Goal: Task Accomplishment & Management: Manage account settings

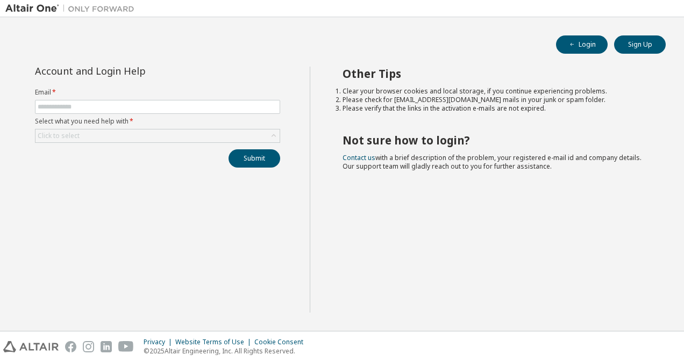
click at [49, 10] on img at bounding box center [72, 8] width 134 height 11
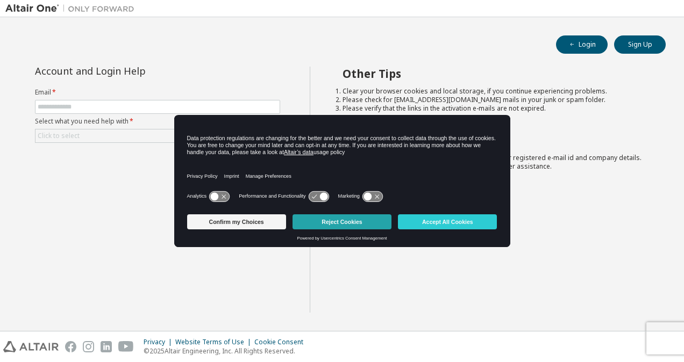
click at [347, 220] on button "Reject Cookies" at bounding box center [341, 222] width 99 height 15
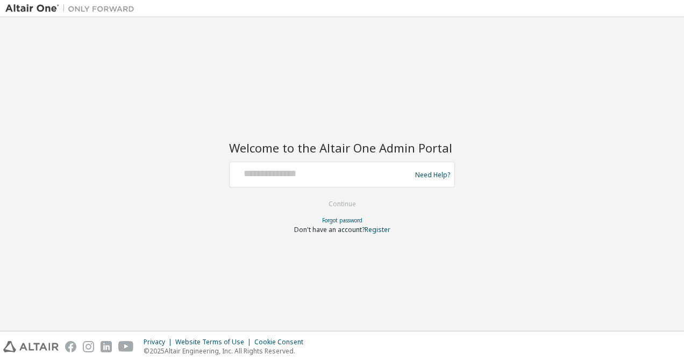
click at [317, 182] on div at bounding box center [322, 175] width 176 height 20
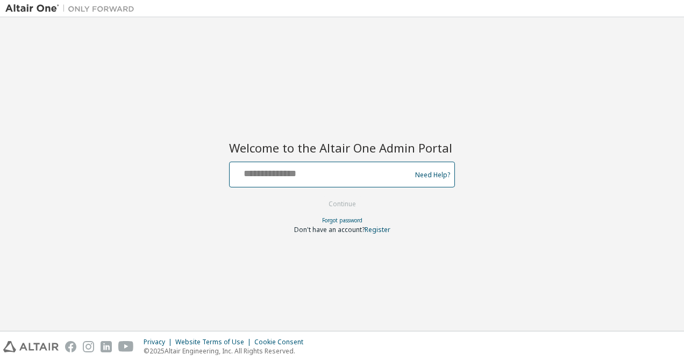
click at [291, 172] on input "text" at bounding box center [322, 173] width 176 height 16
type input "**********"
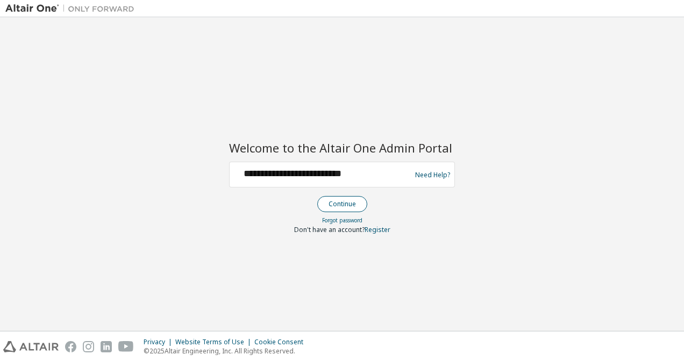
click at [344, 205] on button "Continue" at bounding box center [342, 204] width 50 height 16
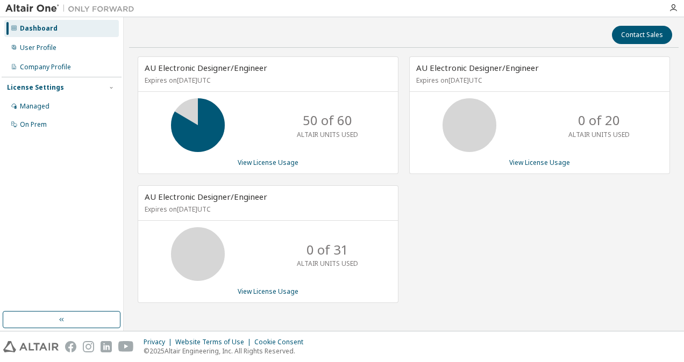
click at [414, 211] on div "AU Electronic Designer/Engineer Expires on October 31, 2025 UTC 0 of 20 ALTAIR …" at bounding box center [533, 185] width 271 height 258
click at [458, 49] on div "Contact Sales AU Electronic Designer/Engineer Expires on November 29, 2025 UTC …" at bounding box center [403, 174] width 549 height 303
click at [76, 51] on div "User Profile" at bounding box center [61, 47] width 115 height 17
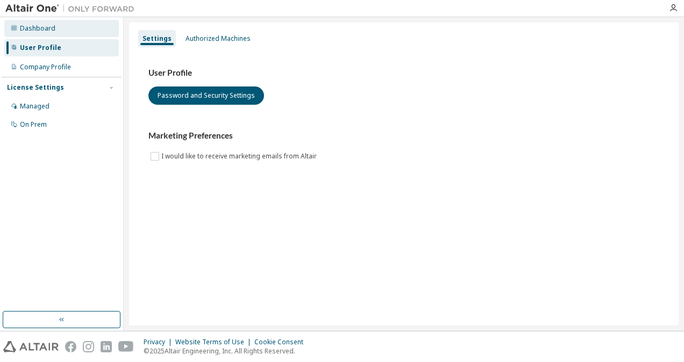
click at [78, 29] on div "Dashboard" at bounding box center [61, 28] width 115 height 17
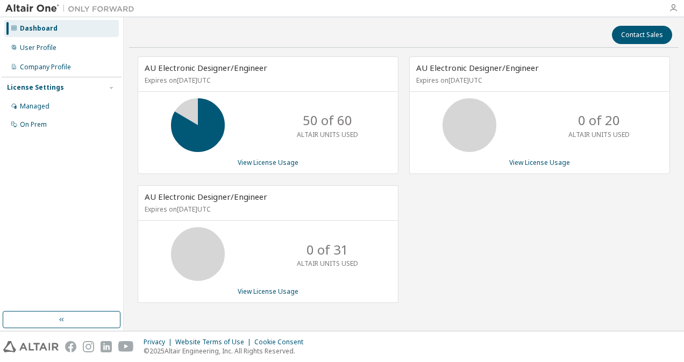
click at [674, 4] on icon "button" at bounding box center [673, 8] width 9 height 9
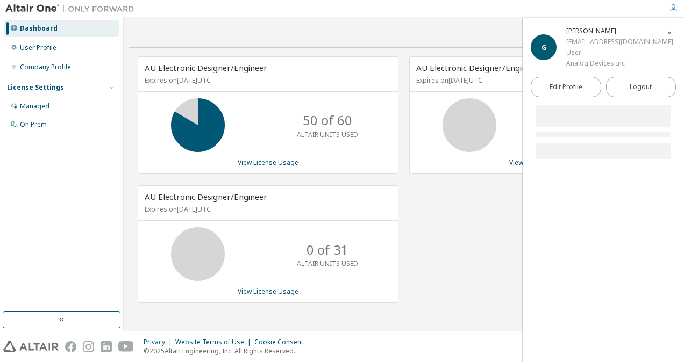
click at [674, 4] on icon "button" at bounding box center [673, 8] width 9 height 9
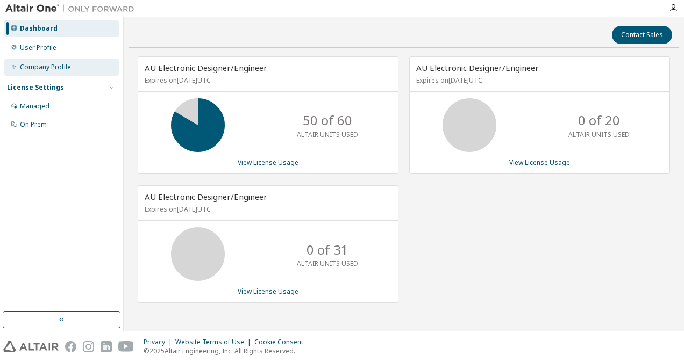
click at [62, 67] on div "Company Profile" at bounding box center [45, 67] width 51 height 9
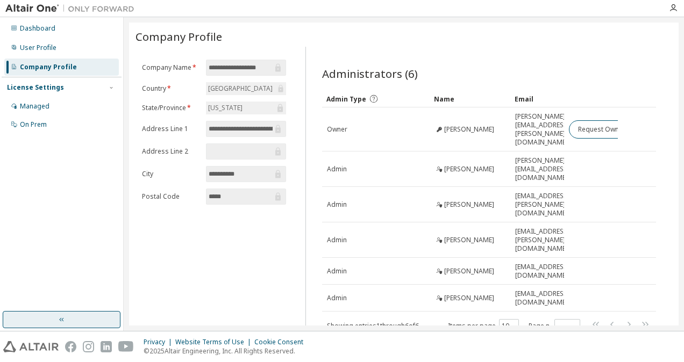
click at [116, 327] on button "button" at bounding box center [62, 319] width 118 height 17
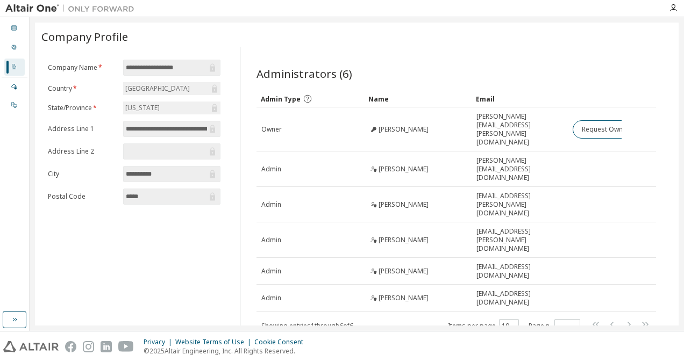
click at [51, 10] on img at bounding box center [72, 8] width 134 height 11
click at [16, 27] on icon at bounding box center [14, 28] width 6 height 6
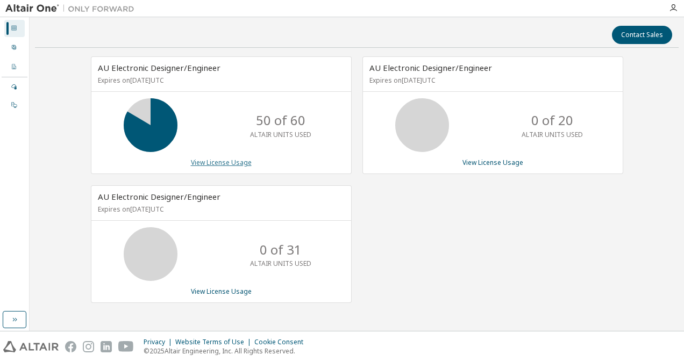
click at [224, 159] on link "View License Usage" at bounding box center [221, 162] width 61 height 9
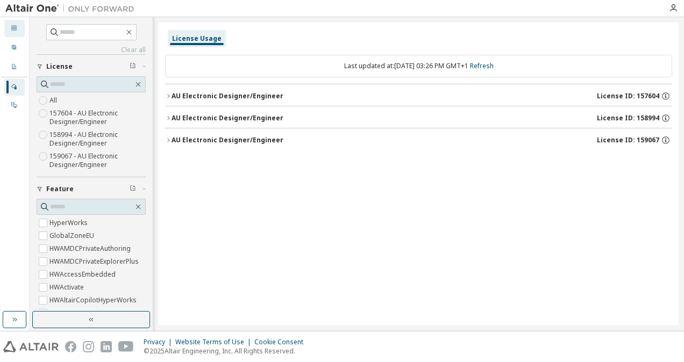
click at [17, 29] on div "Dashboard" at bounding box center [14, 28] width 20 height 17
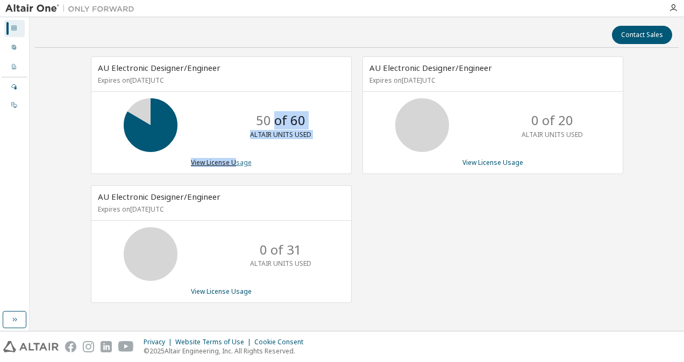
drag, startPoint x: 273, startPoint y: 127, endPoint x: 234, endPoint y: 164, distance: 54.0
click at [234, 164] on div "AU Electronic Designer/Engineer Expires on November 29, 2025 UTC 50 of 60 ALTAI…" at bounding box center [221, 115] width 261 height 118
click at [234, 164] on link "View License Usage" at bounding box center [221, 162] width 61 height 9
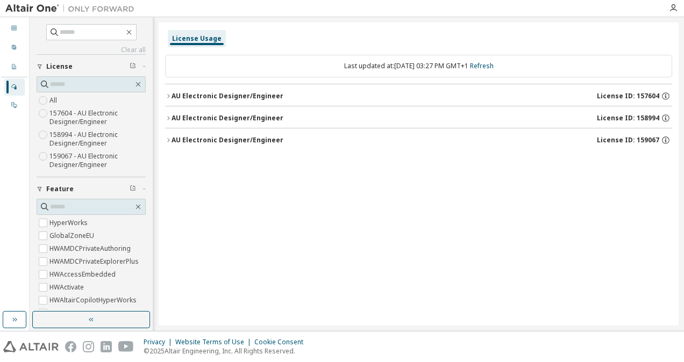
click at [173, 95] on div "AU Electronic Designer/Engineer" at bounding box center [227, 96] width 112 height 9
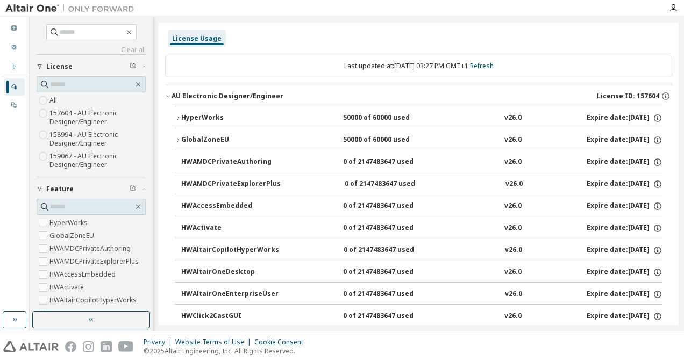
click at [173, 95] on div "AU Electronic Designer/Engineer" at bounding box center [227, 96] width 112 height 9
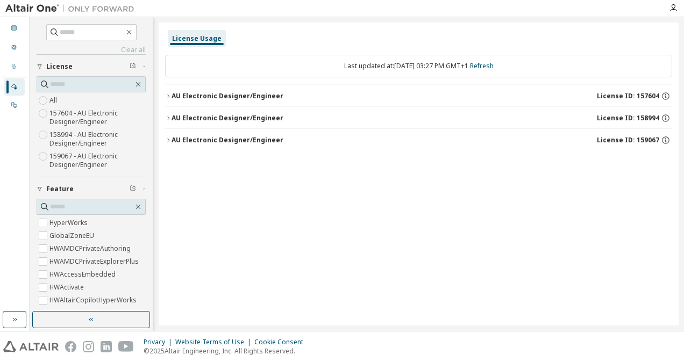
click at [173, 95] on div "AU Electronic Designer/Engineer" at bounding box center [227, 96] width 112 height 9
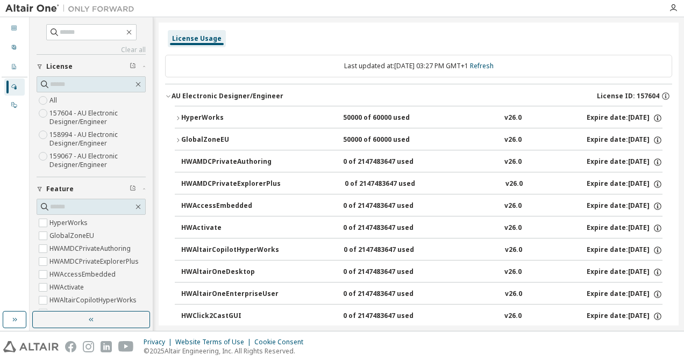
click at [173, 95] on div "AU Electronic Designer/Engineer" at bounding box center [227, 96] width 112 height 9
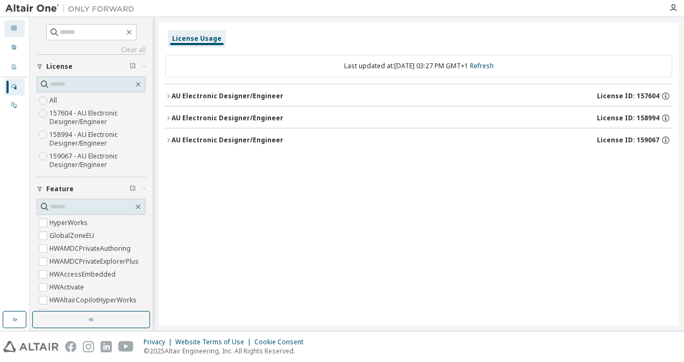
click at [21, 24] on div "Dashboard" at bounding box center [14, 28] width 20 height 17
